Goal: Information Seeking & Learning: Check status

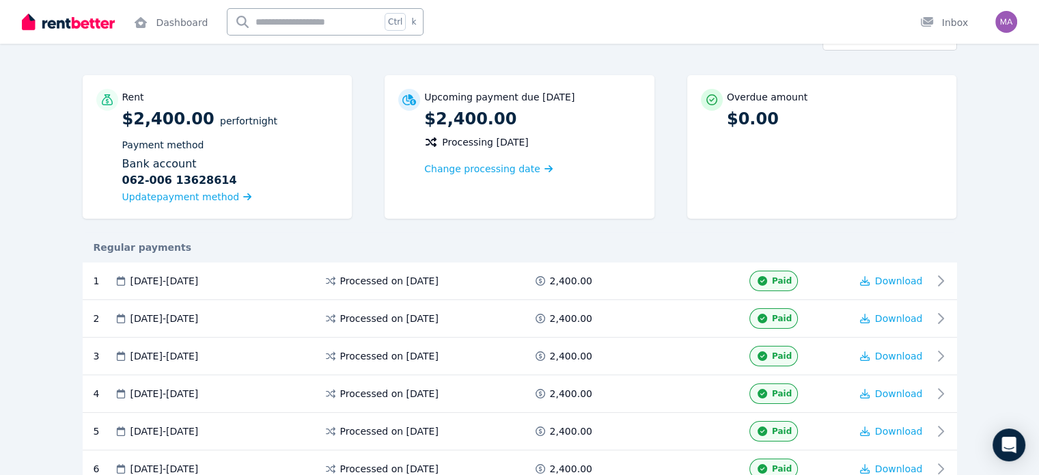
scroll to position [82, 0]
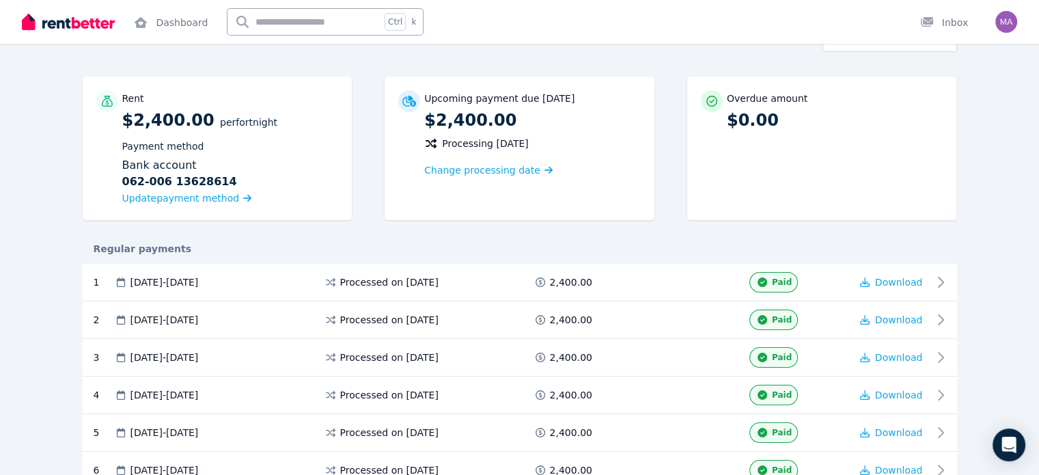
click at [686, 216] on div "Rent $2,400.00 per Fortnight Payment method Bank account [FINANCIAL_ID] [FINANC…" at bounding box center [520, 155] width 875 height 157
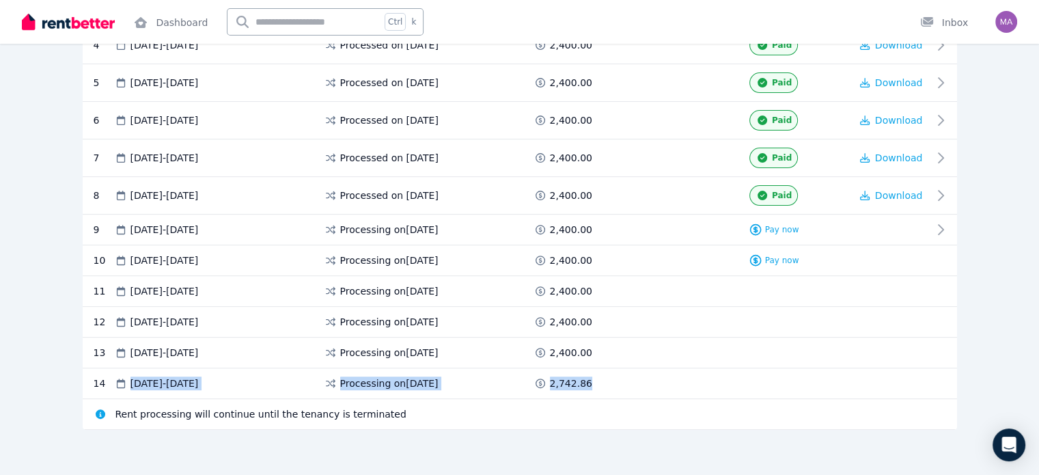
drag, startPoint x: 65, startPoint y: 381, endPoint x: 590, endPoint y: 383, distance: 525.5
click at [590, 383] on div "14 [DATE] - [DATE] Processing on [DATE] 2,742.86" at bounding box center [520, 383] width 875 height 31
click at [590, 383] on div "2,742.86" at bounding box center [564, 384] width 61 height 14
click at [0, 404] on div "Rental payments Export schedule Rent $2,400.00 per Fortnight Payment method Ban…" at bounding box center [519, 75] width 1039 height 807
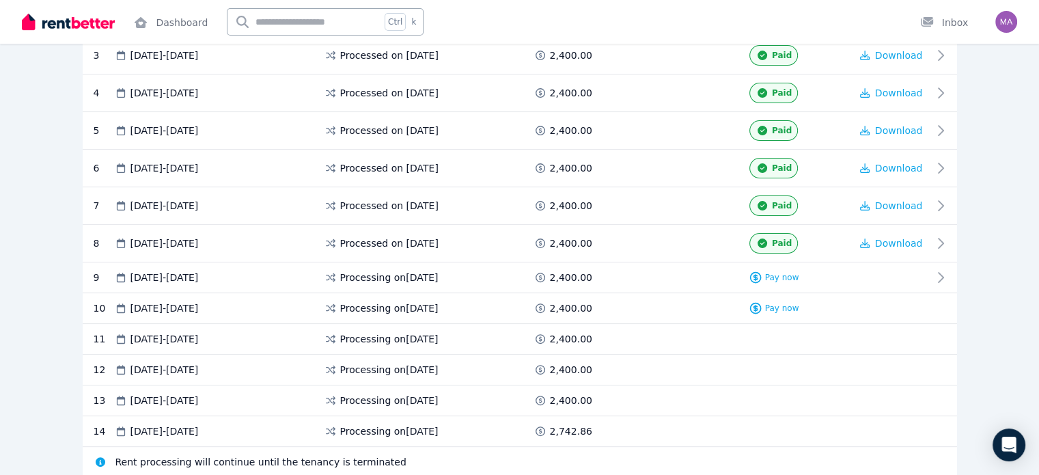
scroll to position [383, 0]
drag, startPoint x: 592, startPoint y: 434, endPoint x: 550, endPoint y: 431, distance: 41.8
click at [550, 431] on div "2,742.86" at bounding box center [564, 433] width 61 height 14
copy span "2,742.86"
drag, startPoint x: 426, startPoint y: 430, endPoint x: 307, endPoint y: 429, distance: 119.6
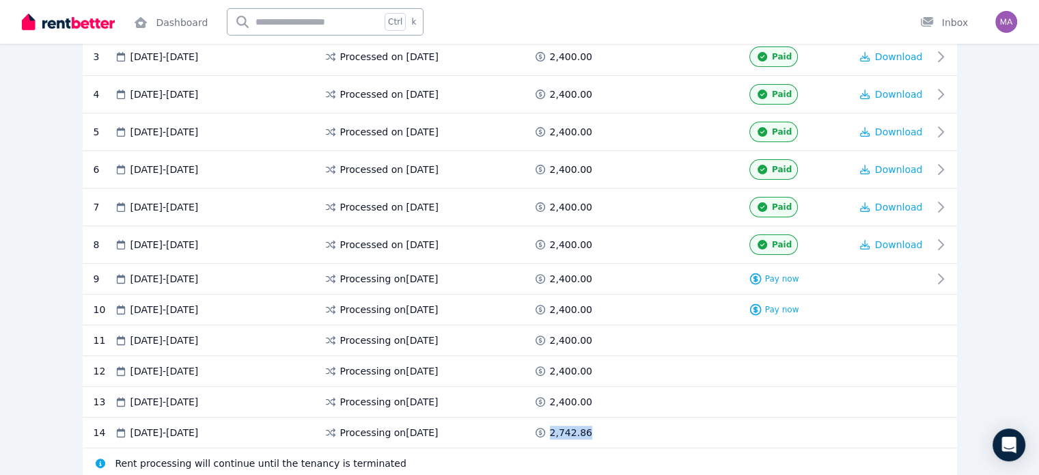
click at [324, 429] on div "Processing on [DATE]" at bounding box center [429, 433] width 210 height 14
copy span "Processing on [DATE]"
